Goal: Task Accomplishment & Management: Complete application form

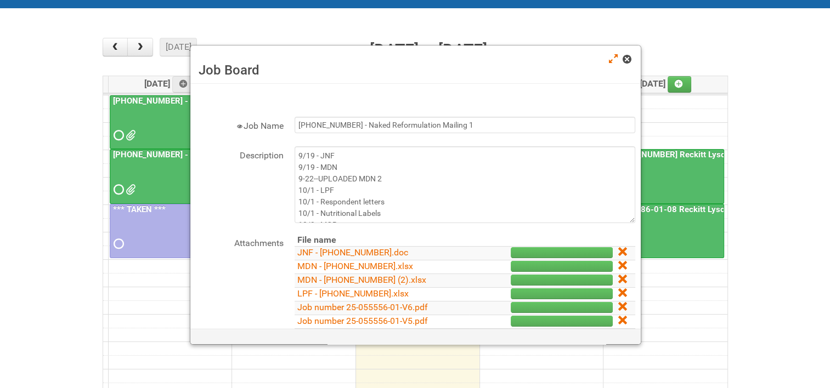
scroll to position [22, 0]
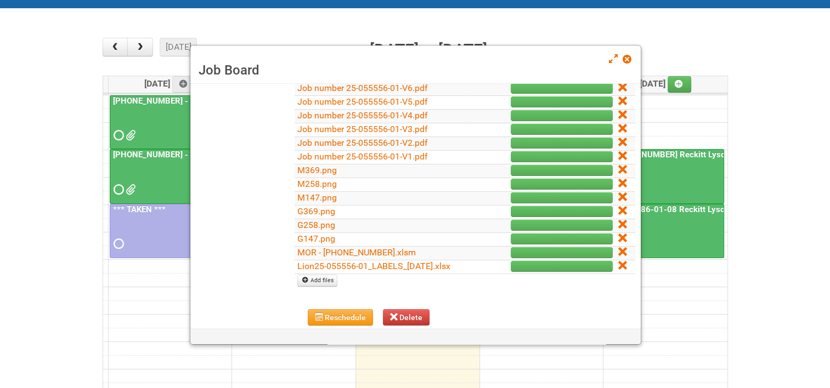
click at [629, 63] on span at bounding box center [626, 59] width 8 height 8
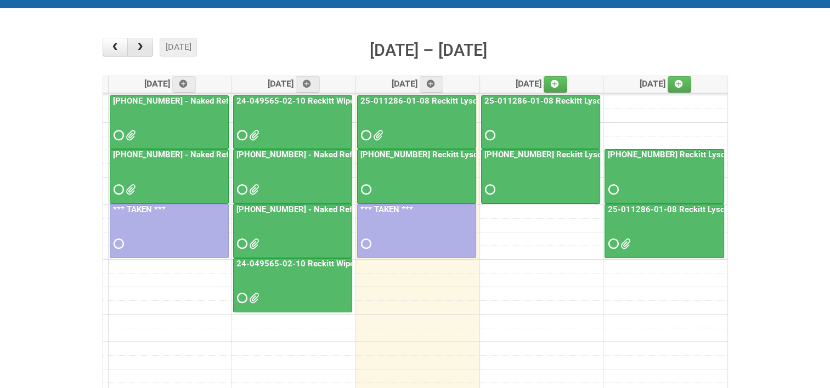
click at [147, 52] on button "button" at bounding box center [140, 47] width 26 height 19
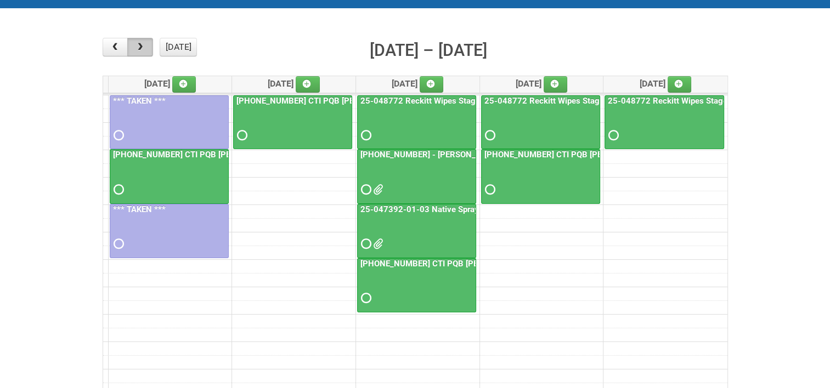
click at [147, 52] on button "button" at bounding box center [140, 47] width 26 height 19
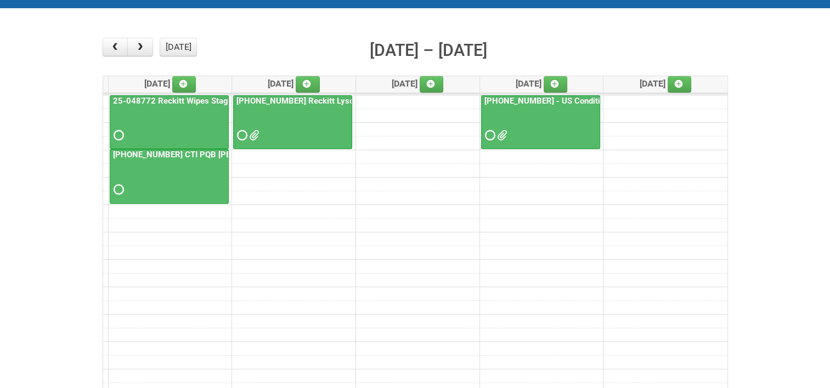
click at [147, 152] on link "[PHONE_NUMBER] CTI PQB [PERSON_NAME] Real US" at bounding box center [213, 155] width 204 height 10
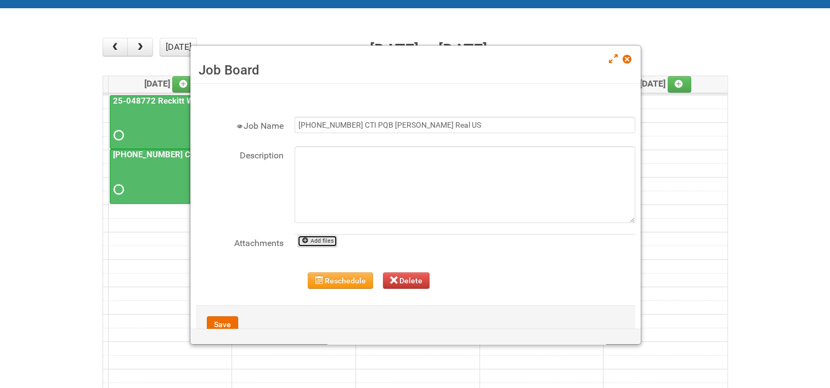
click at [323, 238] on link "Add files" at bounding box center [317, 241] width 40 height 12
type input "C:\fakepath\25-045890-01-07 - JNF.DOC"
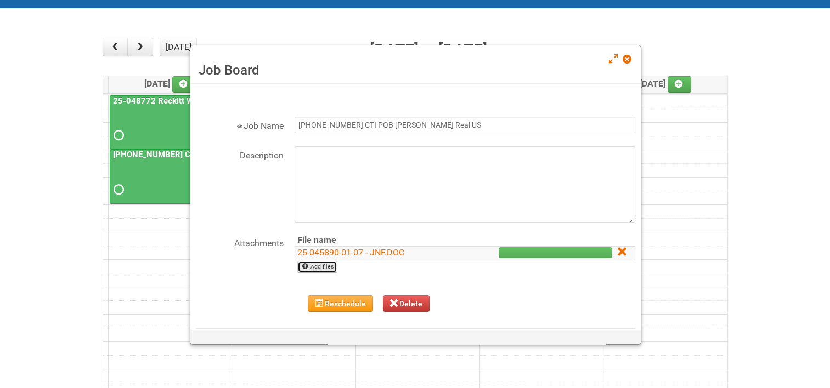
click at [319, 266] on link "Add files" at bounding box center [317, 267] width 40 height 12
type input "C:\fakepath\25-045890-01-07 - MDN.xlsx"
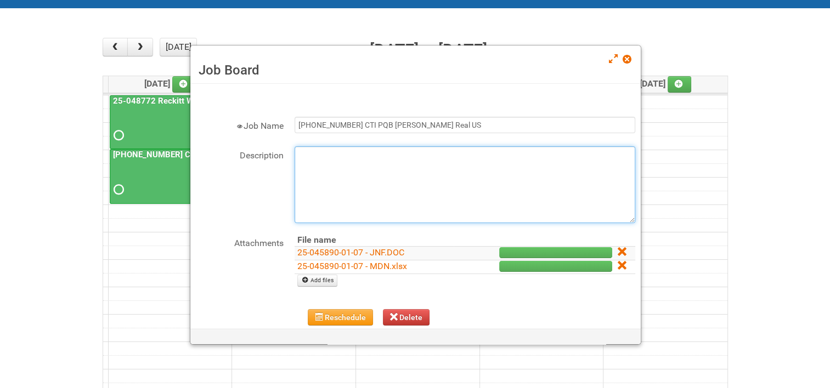
click at [301, 158] on textarea "Description" at bounding box center [464, 184] width 340 height 77
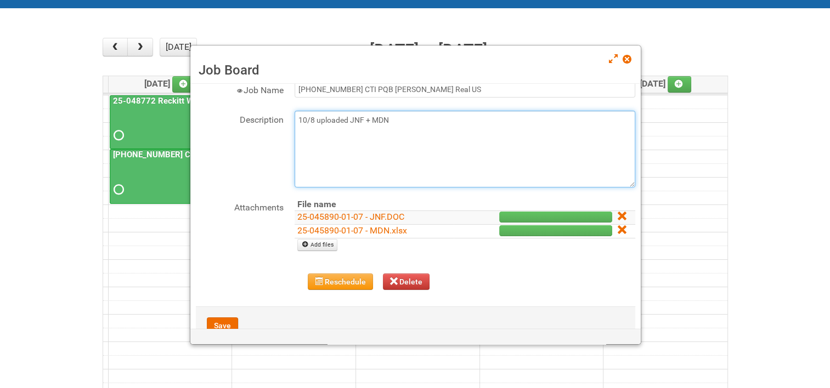
scroll to position [55, 0]
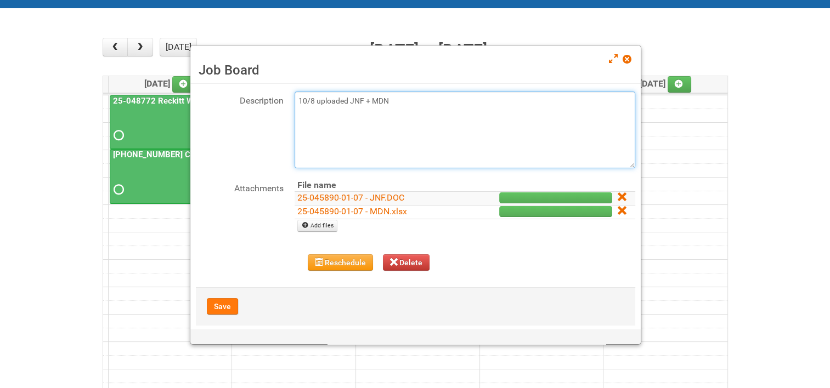
type textarea "10/8 uploaded JNF + MDN"
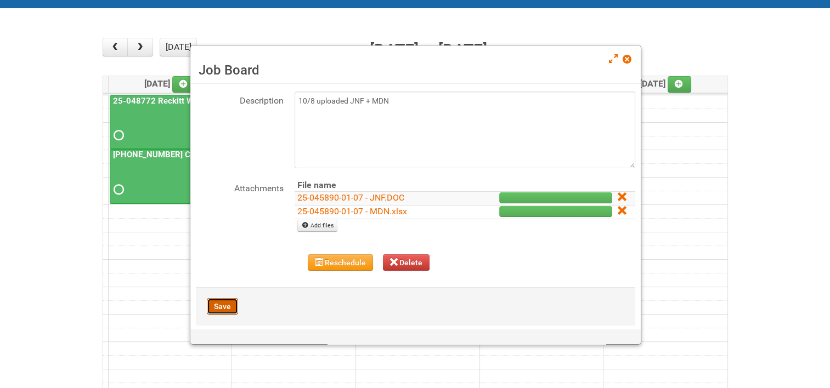
click at [232, 302] on button "Save" at bounding box center [222, 306] width 31 height 16
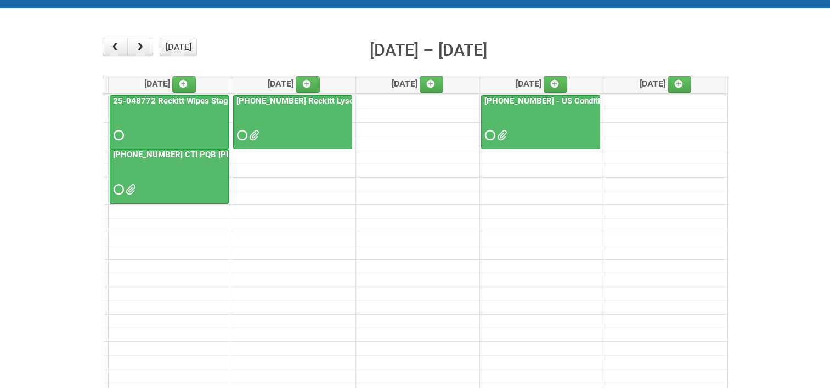
click at [196, 152] on link "[PHONE_NUMBER] CTI PQB [PERSON_NAME] Real US" at bounding box center [213, 155] width 204 height 10
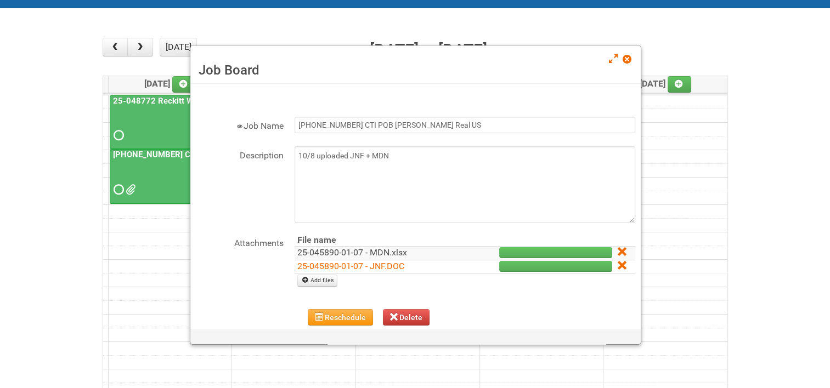
click at [353, 251] on link "25-045890-01-07 - MDN.xlsx" at bounding box center [352, 252] width 110 height 10
click at [626, 60] on span at bounding box center [626, 59] width 8 height 8
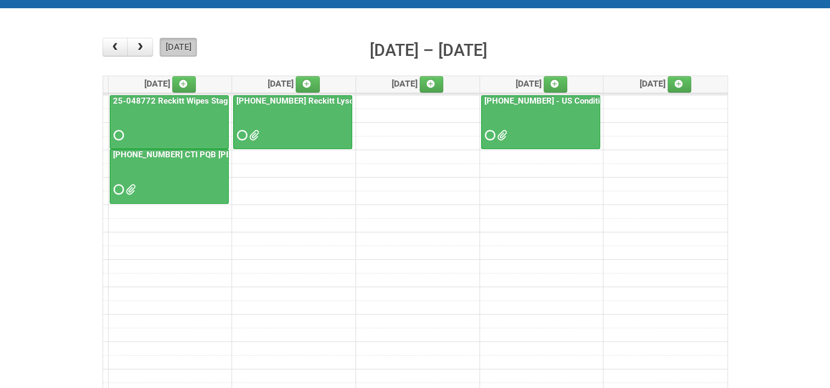
click at [190, 48] on button "[DATE]" at bounding box center [178, 47] width 37 height 19
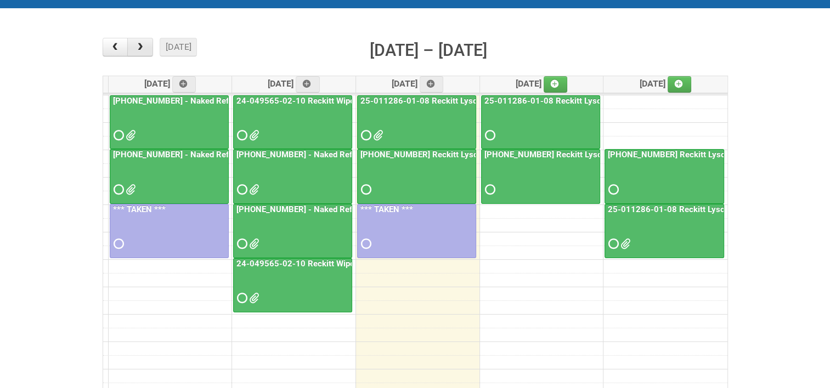
click at [147, 50] on button "button" at bounding box center [140, 47] width 26 height 19
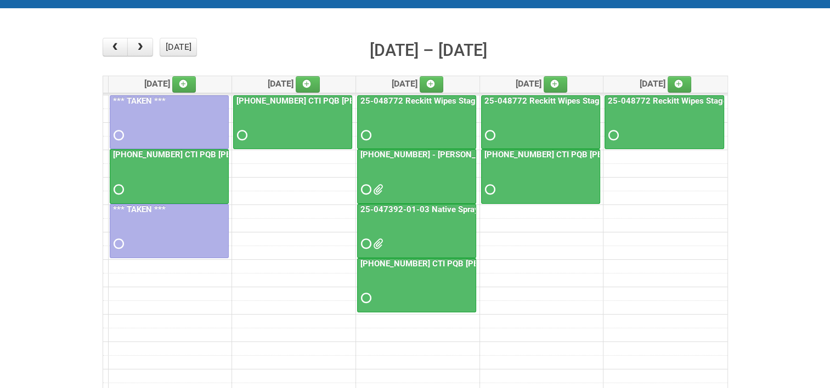
click at [168, 150] on link "[PHONE_NUMBER] CTI PQB [PERSON_NAME] Real US - blinding day" at bounding box center [239, 155] width 256 height 10
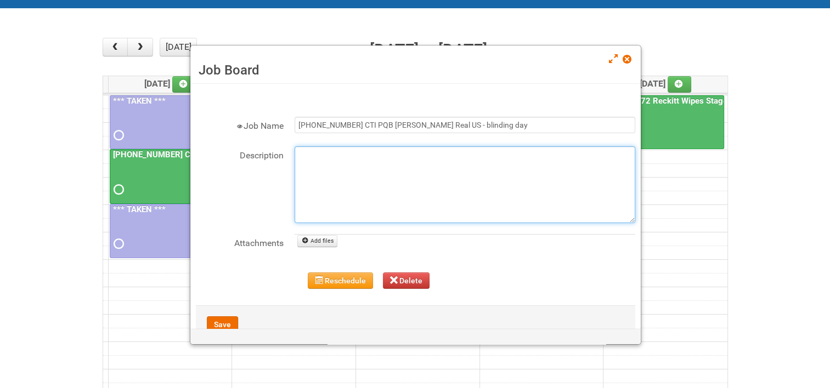
click at [329, 157] on textarea "Description" at bounding box center [464, 184] width 340 height 77
type textarea "10/8 uploaded materials for blinding - labels and labeling MOR"
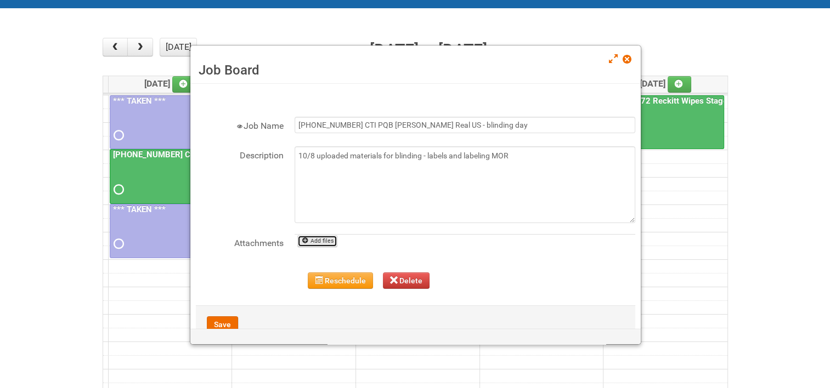
click at [325, 240] on link "Add files" at bounding box center [317, 241] width 40 height 12
type input "C:\fakepath\25-045890-01-07 - Labeling MOR.xlsm"
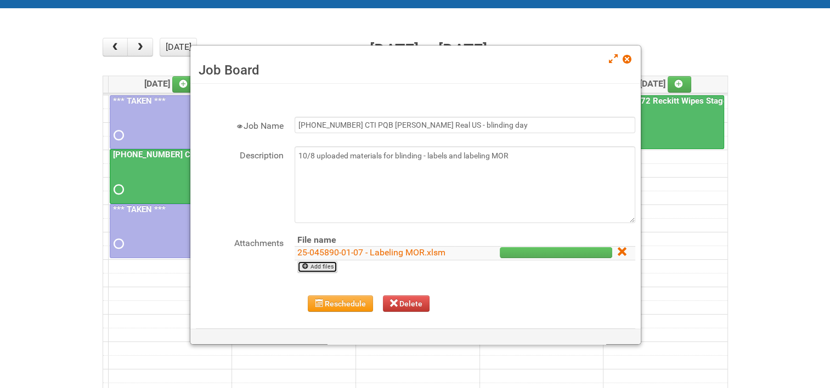
click at [320, 267] on link "Add files" at bounding box center [317, 267] width 40 height 12
type input "C:\fakepath\BACK LABEL FOR ALL PRODUCTS.docx"
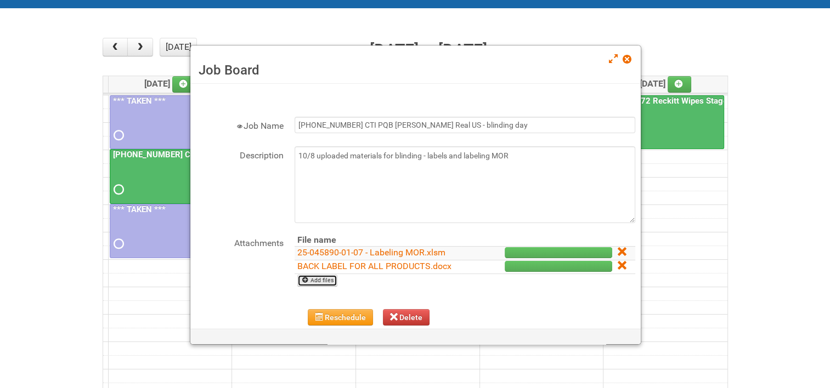
click at [321, 280] on link "Add files" at bounding box center [317, 281] width 40 height 12
type input "C:\fakepath\Front Label [PERSON_NAME] batch 1 ([DATE]) - code KN85 use 1st.docx"
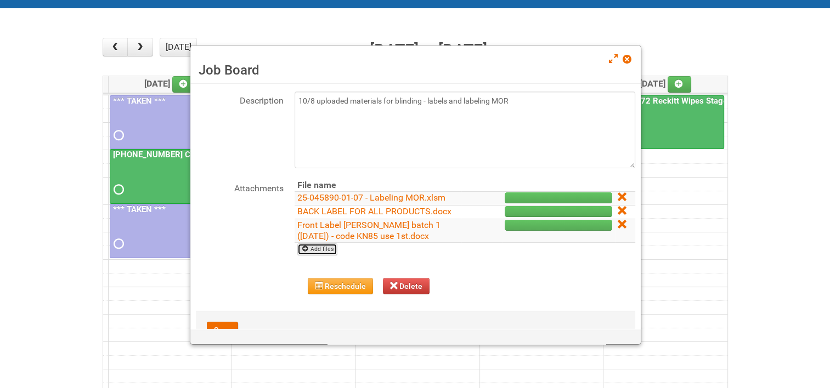
click at [323, 248] on link "Add files" at bounding box center [317, 249] width 40 height 12
type input "C:\fakepath\Front Label [PERSON_NAME] batch 2 ([DATE]) - code KN08 use 1st.docx"
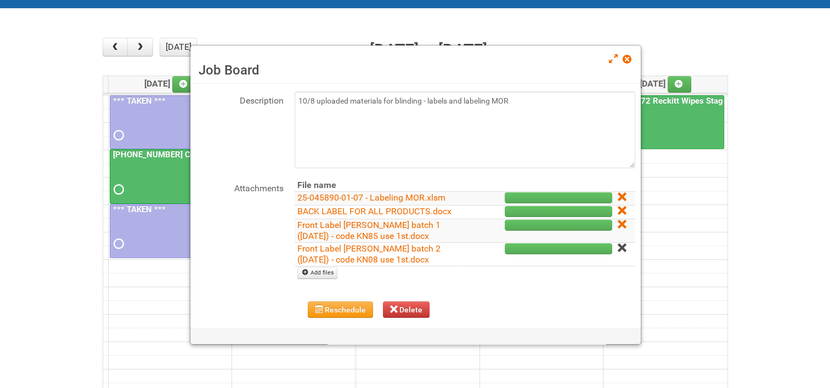
click at [617, 247] on icon at bounding box center [621, 248] width 8 height 8
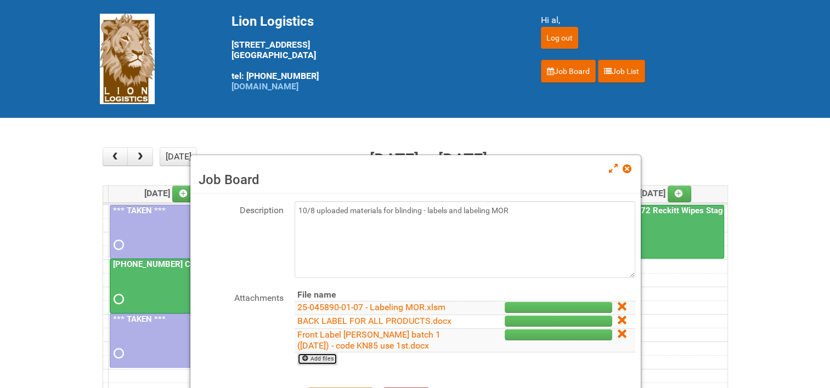
click at [333, 356] on link "Add files" at bounding box center [317, 359] width 40 height 12
type input "C:\fakepath\Front Label [PERSON_NAME] batch 1 ([DATE]) - code KN85 use 2nd.docx"
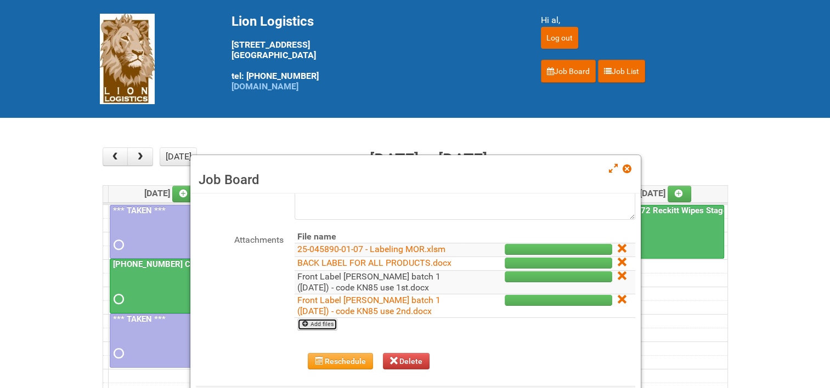
scroll to position [114, 0]
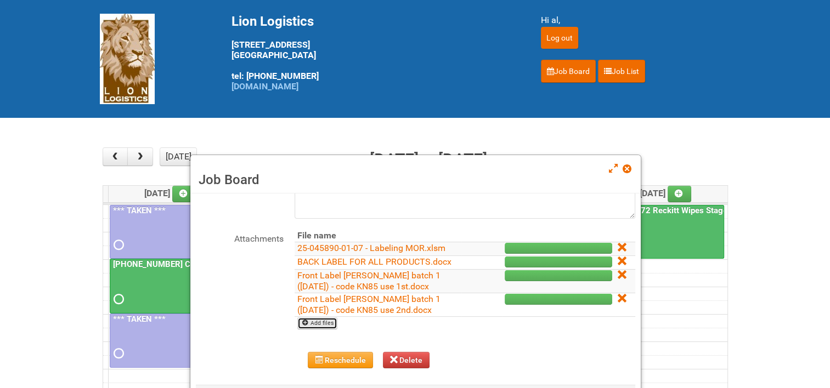
click at [322, 321] on link "Add files" at bounding box center [317, 323] width 40 height 12
type input "C:\fakepath\Front Label [PERSON_NAME] batch 2 ([DATE]) - code KN08 use 1st.docx"
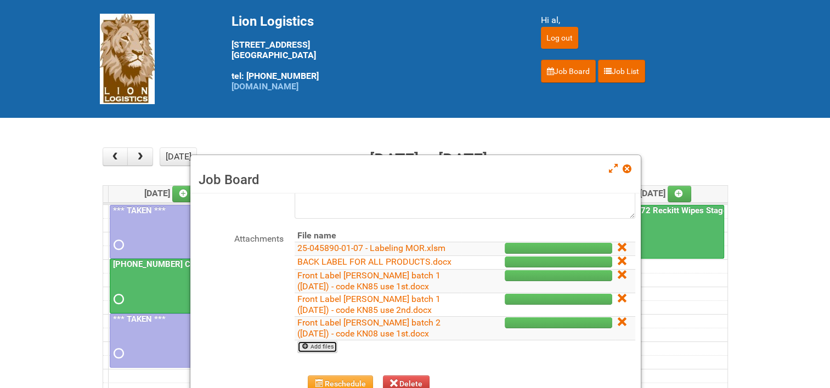
click at [316, 344] on link "Add files" at bounding box center [317, 347] width 40 height 12
type input "C:\fakepath\Front Label [PERSON_NAME] batch 2 ([DATE]) - code KN08 use 2nd.docx"
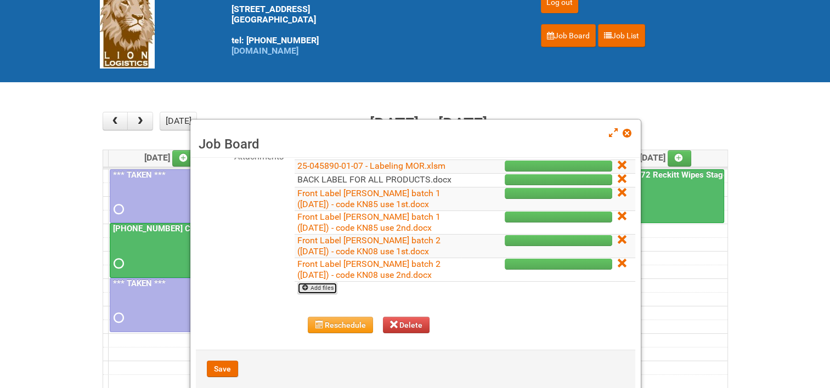
scroll to position [55, 0]
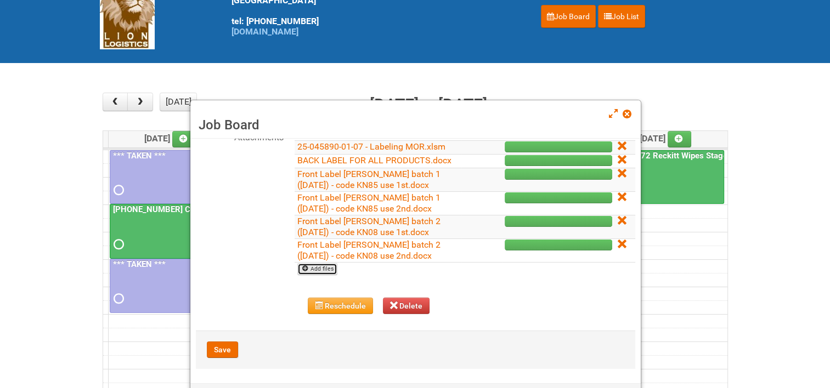
click at [329, 268] on link "Add files" at bounding box center [317, 269] width 40 height 12
type input "C:\fakepath\Front Label KRAFT batch 1 ([DATE]) - code AZ90 use 1st.docx"
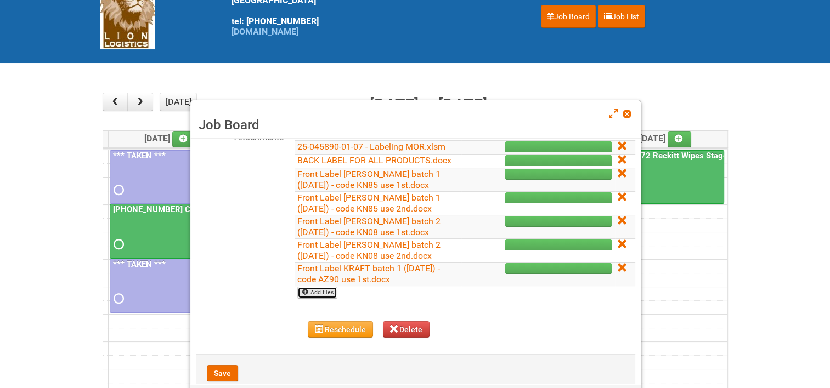
click at [321, 294] on link "Add files" at bounding box center [317, 293] width 40 height 12
type input "C:\fakepath\Front Label KRAFT batch 1 ([DATE]) - code AZ90 use 2nd.docx"
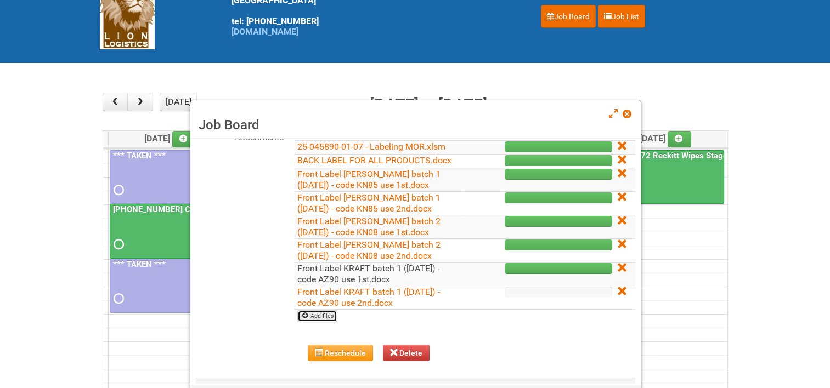
scroll to position [208, 0]
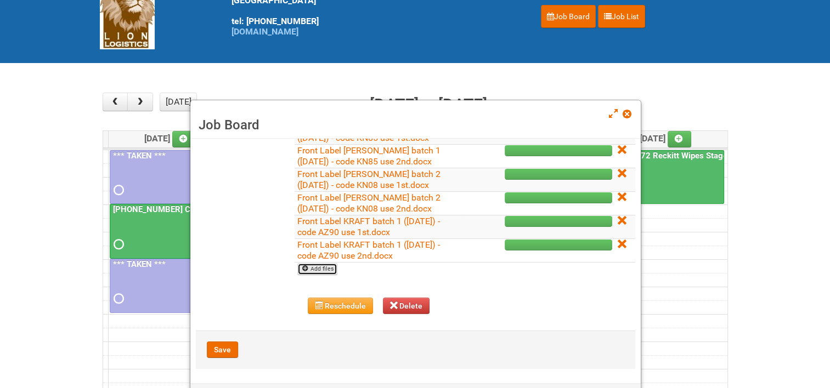
click at [327, 265] on link "Add files" at bounding box center [317, 269] width 40 height 12
type input "C:\fakepath\Front Label KRAFT batch 2 ([DATE]) - code AZ05 use 1st.docx"
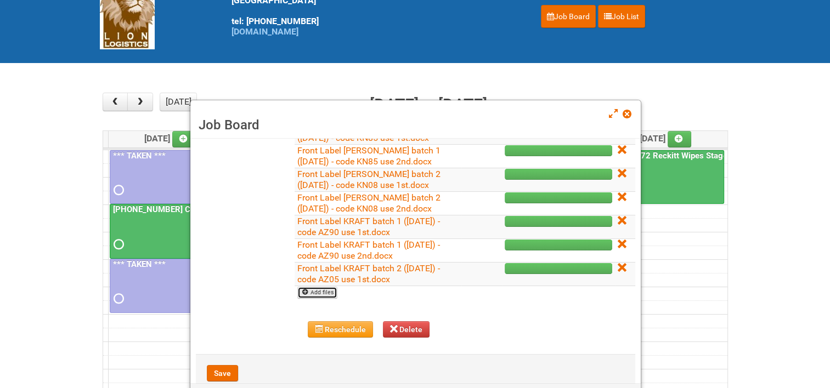
click at [320, 292] on link "Add files" at bounding box center [317, 293] width 40 height 12
type input "C:\fakepath\Front Label KRAFT batch 2 ([DATE]) - code AZ05 use 2nd.docx"
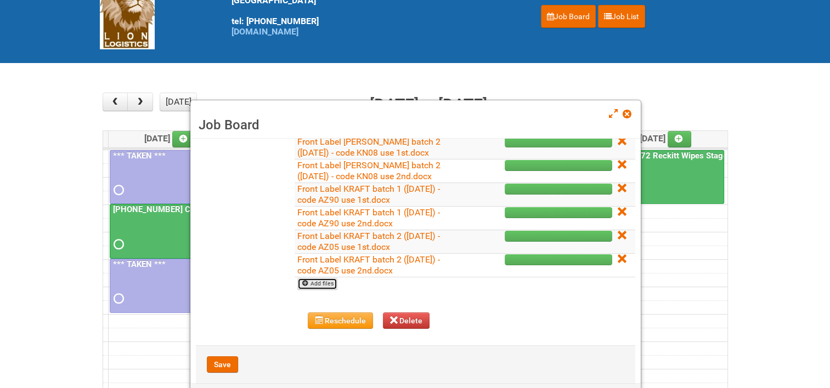
scroll to position [254, 0]
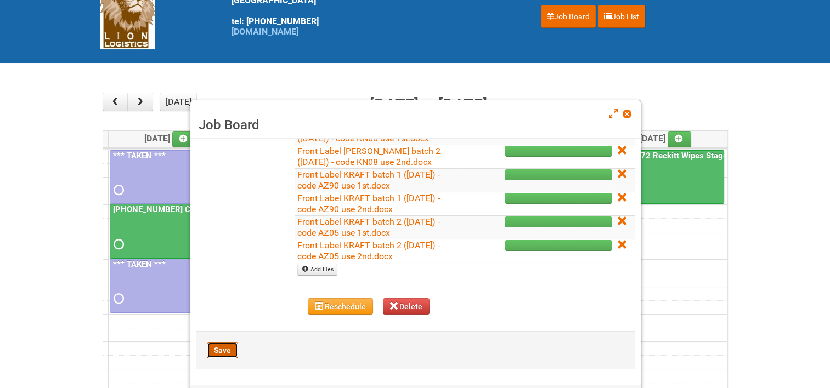
click at [224, 347] on button "Save" at bounding box center [222, 350] width 31 height 16
